Goal: Information Seeking & Learning: Learn about a topic

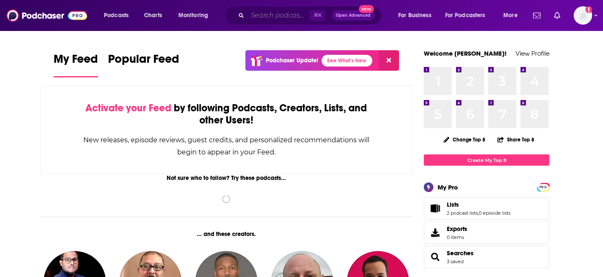
click at [268, 16] on input "Search podcasts, credits, & more..." at bounding box center [278, 15] width 62 height 13
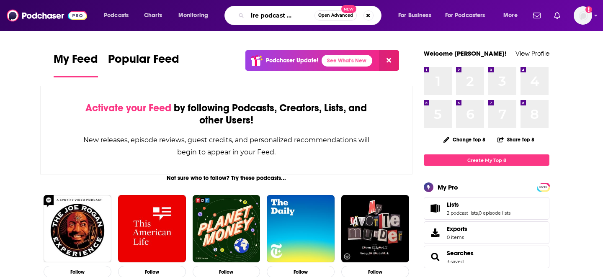
scroll to position [0, 18]
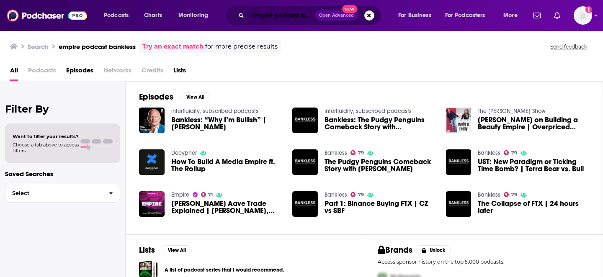
click at [299, 17] on input "empire podcast bankless" at bounding box center [281, 15] width 68 height 13
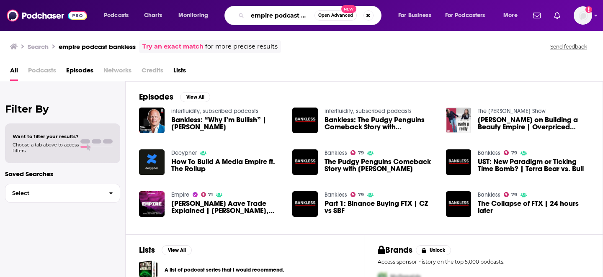
scroll to position [0, 18]
drag, startPoint x: 302, startPoint y: 17, endPoint x: 400, endPoint y: 16, distance: 98.0
click at [400, 17] on div "Podcasts Charts Monitoring empire podcast bankless Open Advanced New For Busine…" at bounding box center [311, 15] width 427 height 19
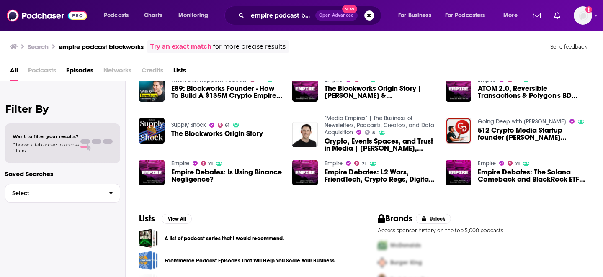
scroll to position [55, 0]
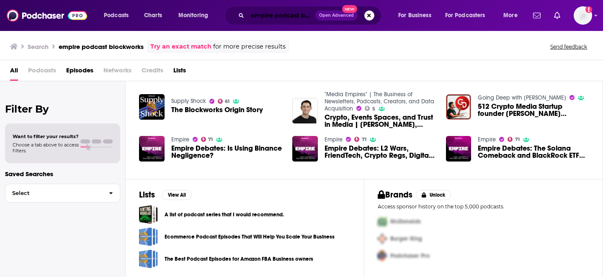
click at [301, 14] on input "empire podcast blockworks" at bounding box center [281, 15] width 68 height 13
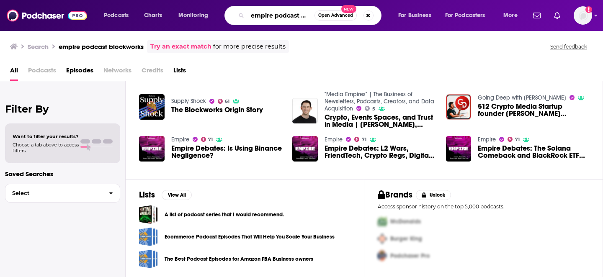
click at [305, 15] on input "empire podcast blockworks" at bounding box center [280, 15] width 67 height 13
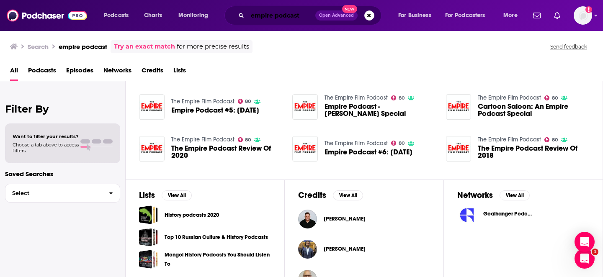
click at [304, 16] on input "empire podcast" at bounding box center [281, 15] width 68 height 13
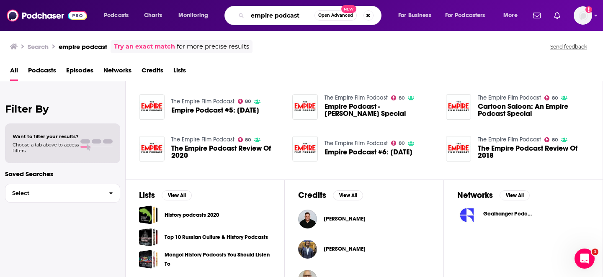
click at [304, 16] on input "empire podcast" at bounding box center [280, 15] width 67 height 13
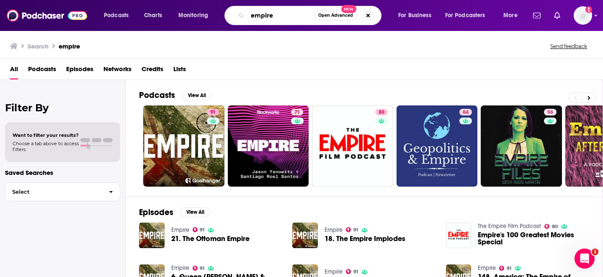
click at [259, 14] on input "empire" at bounding box center [280, 15] width 67 height 13
paste input "[PERSON_NAME]"
type input "[PERSON_NAME]"
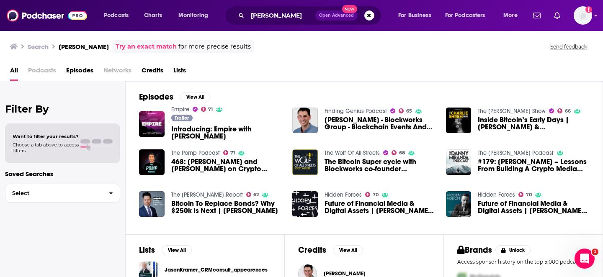
click at [178, 110] on link "Empire" at bounding box center [180, 109] width 18 height 7
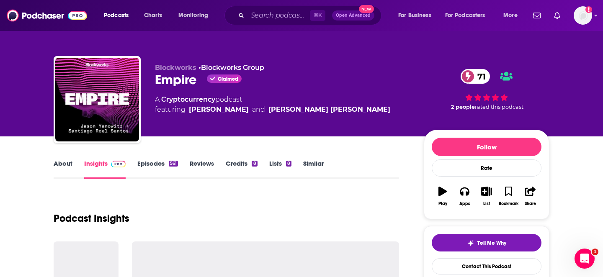
click at [170, 81] on div "Empire Claimed 71" at bounding box center [282, 80] width 255 height 16
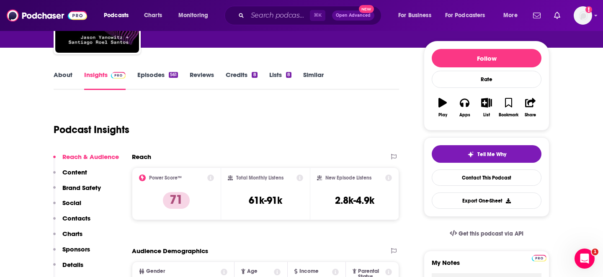
scroll to position [106, 0]
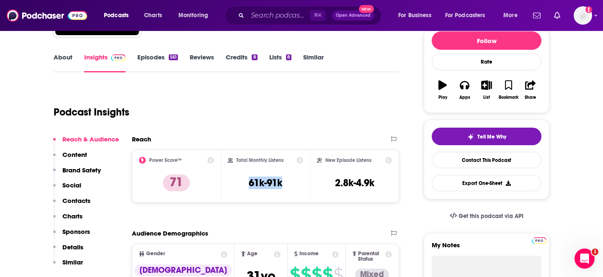
drag, startPoint x: 242, startPoint y: 187, endPoint x: 290, endPoint y: 187, distance: 47.7
click at [290, 187] on div "Total Monthly Listens 61k-91k" at bounding box center [266, 176] width 76 height 39
copy h3 "61k-91k"
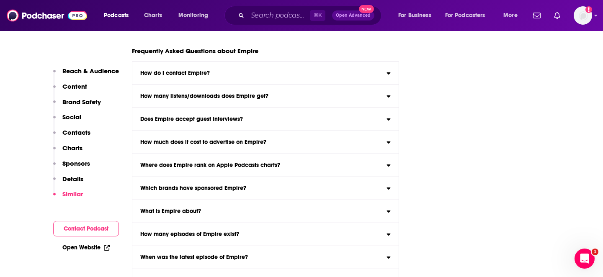
scroll to position [4684, 0]
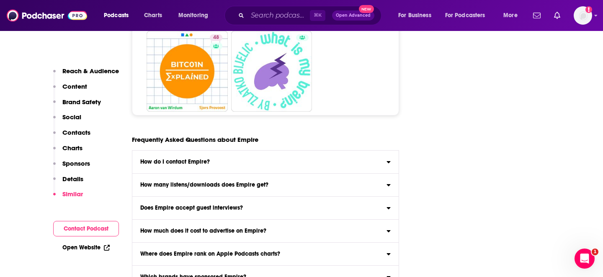
click at [185, 205] on h3 "Does Empire accept guest interviews?" at bounding box center [191, 208] width 103 height 6
click at [0, 0] on input "Does Empire accept guest interviews? Yes" at bounding box center [0, 0] width 0 height 0
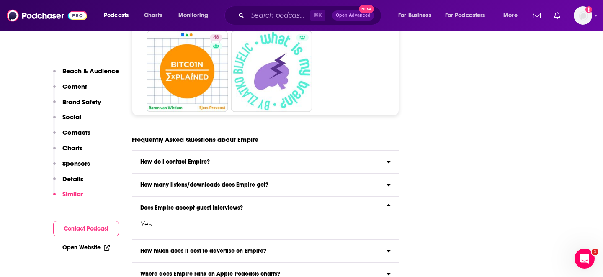
click at [185, 205] on h3 "Does Empire accept guest interviews?" at bounding box center [191, 208] width 103 height 6
click at [0, 0] on input "Does Empire accept guest interviews? Yes" at bounding box center [0, 0] width 0 height 0
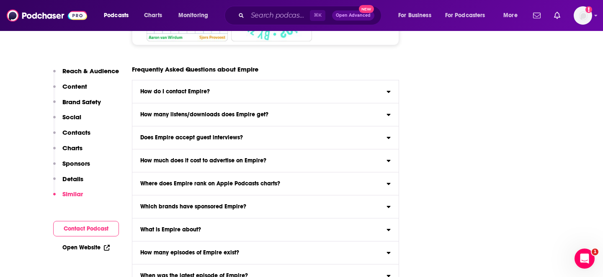
click at [189, 227] on h3 "What is Empire about?" at bounding box center [170, 230] width 61 height 6
click at [0, 0] on input "What is Empire about? Here is the podcast description for Empire : Empire featu…" at bounding box center [0, 0] width 0 height 0
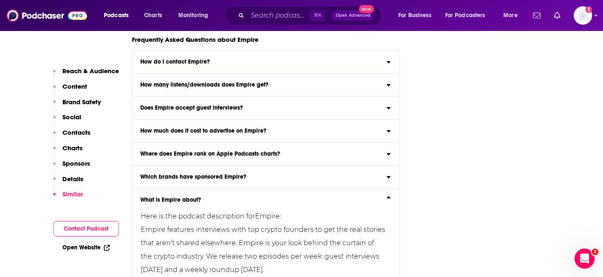
scroll to position [4785, 0]
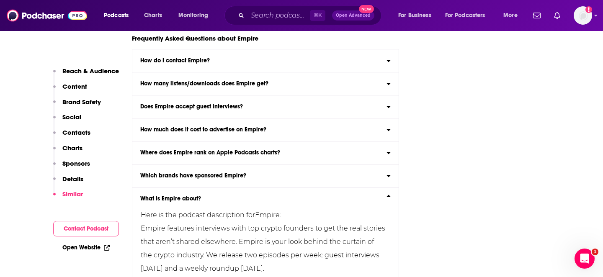
drag, startPoint x: 135, startPoint y: 177, endPoint x: 320, endPoint y: 215, distance: 188.9
click at [320, 215] on div "Here is the podcast description for Empire : Empire features interviews with to…" at bounding box center [258, 241] width 253 height 79
copy div "Empire features interviews with top crypto founders to get the real stories tha…"
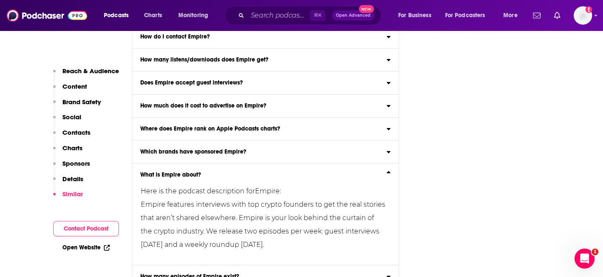
copy div "Empire features interviews with top crypto founders to get the real stories tha…"
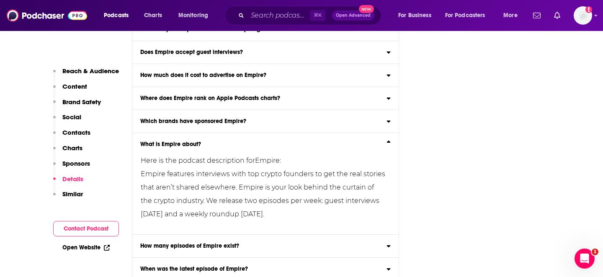
scroll to position [4839, 0]
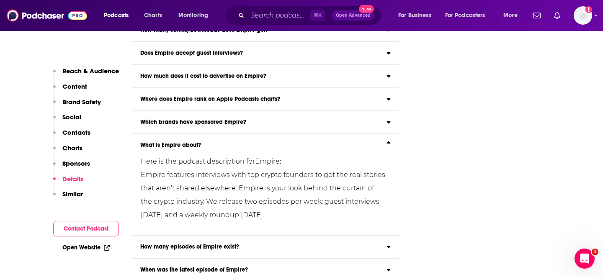
click at [286, 168] on div "Empire features interviews with top crypto founders to get the real stories tha…" at bounding box center [263, 195] width 244 height 54
click at [0, 0] on input "What is Empire about? Here is the podcast description for Empire : Empire featu…" at bounding box center [0, 0] width 0 height 0
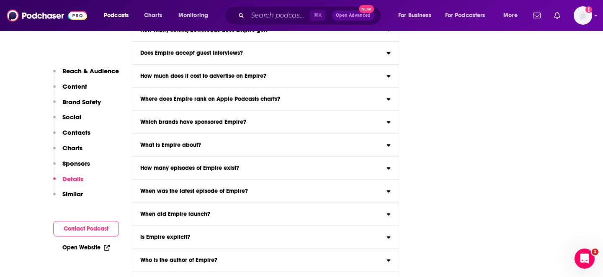
scroll to position [4832, 0]
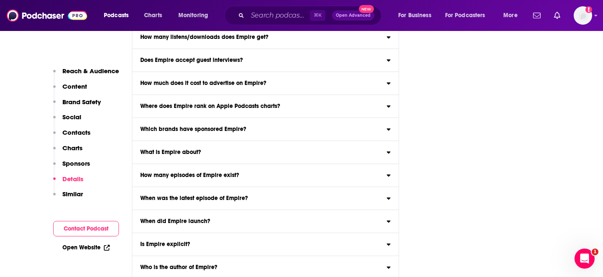
click at [185, 149] on h3 "What is Empire about?" at bounding box center [170, 152] width 61 height 6
click at [0, 0] on input "What is Empire about? Here is the podcast description for Empire : Empire featu…" at bounding box center [0, 0] width 0 height 0
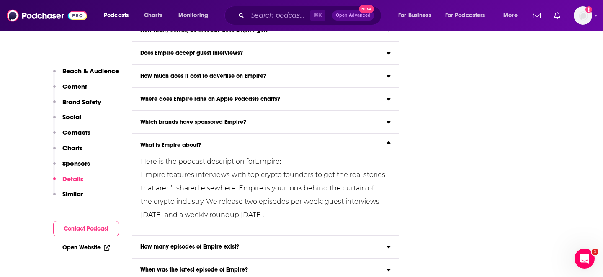
drag, startPoint x: 319, startPoint y: 157, endPoint x: 141, endPoint y: 121, distance: 181.6
click at [141, 168] on div "Empire features interviews with top crypto founders to get the real stories tha…" at bounding box center [263, 195] width 244 height 54
copy div "Empire features interviews with top crypto founders to get the real stories tha…"
click at [263, 155] on p "Here is the podcast description for Empire : Empire features interviews with to…" at bounding box center [263, 191] width 244 height 72
click at [0, 0] on input "What is Empire about? Here is the podcast description for Empire : Empire featu…" at bounding box center [0, 0] width 0 height 0
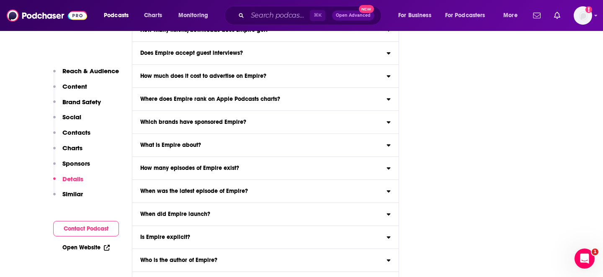
scroll to position [4832, 0]
